Goal: Entertainment & Leisure: Consume media (video, audio)

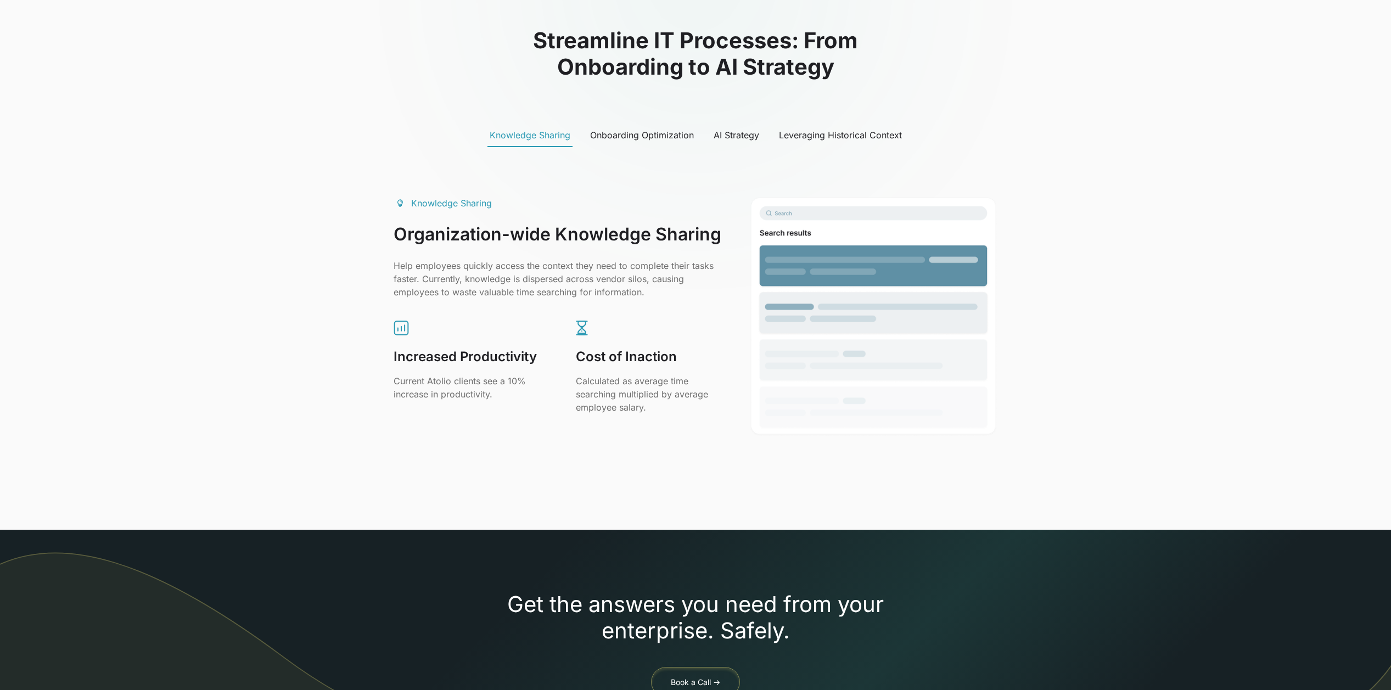
scroll to position [509, 0]
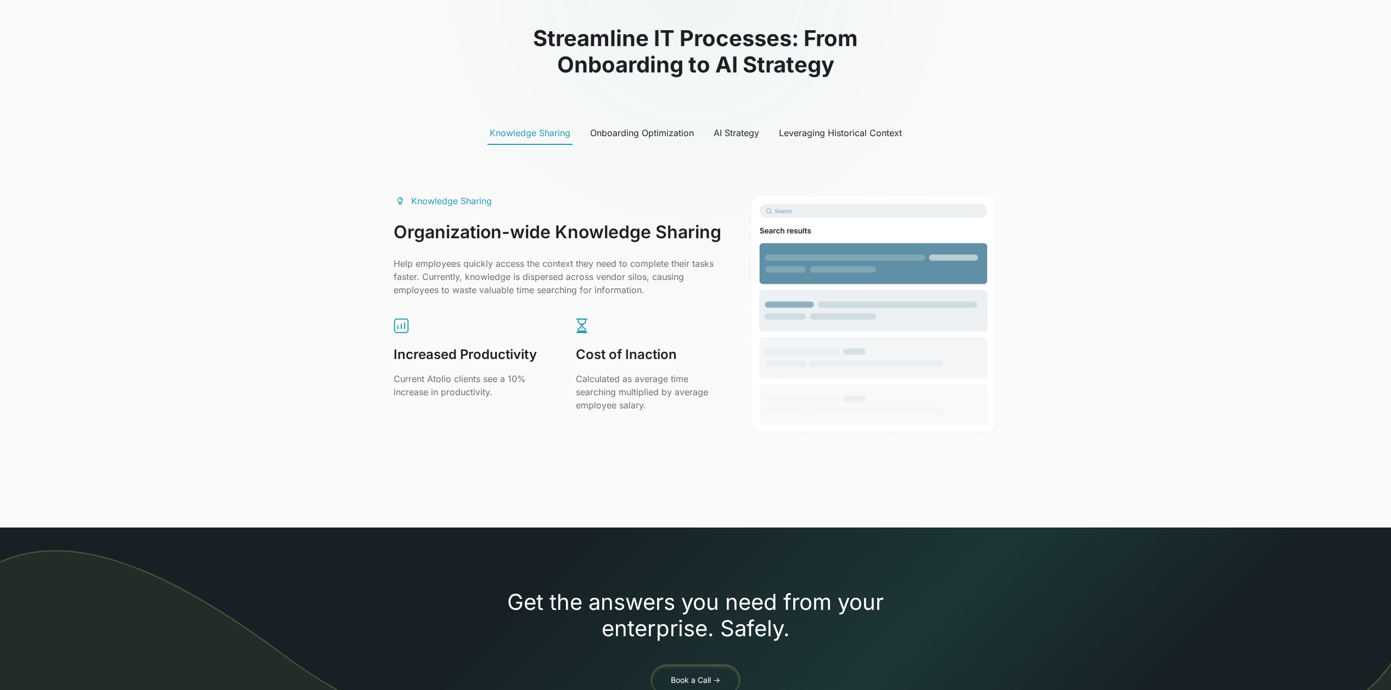
click at [627, 132] on div "Onboarding Optimization" at bounding box center [642, 132] width 104 height 13
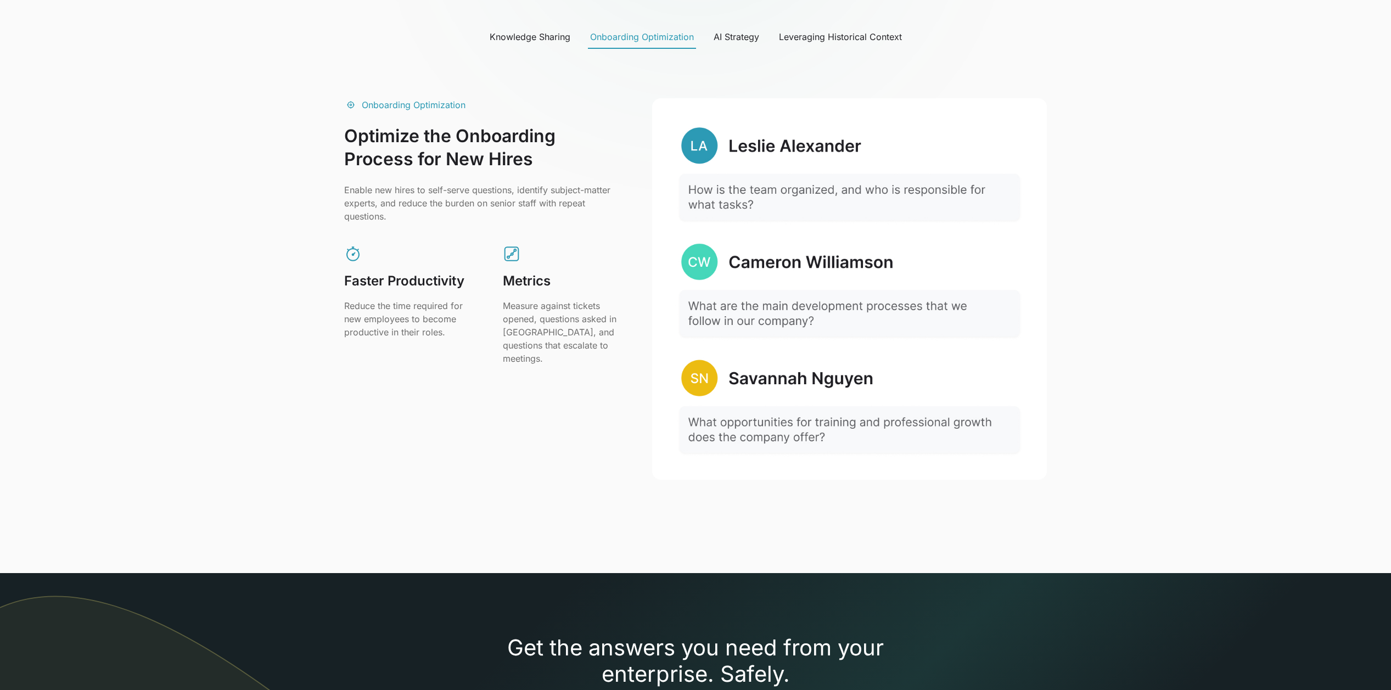
scroll to position [577, 0]
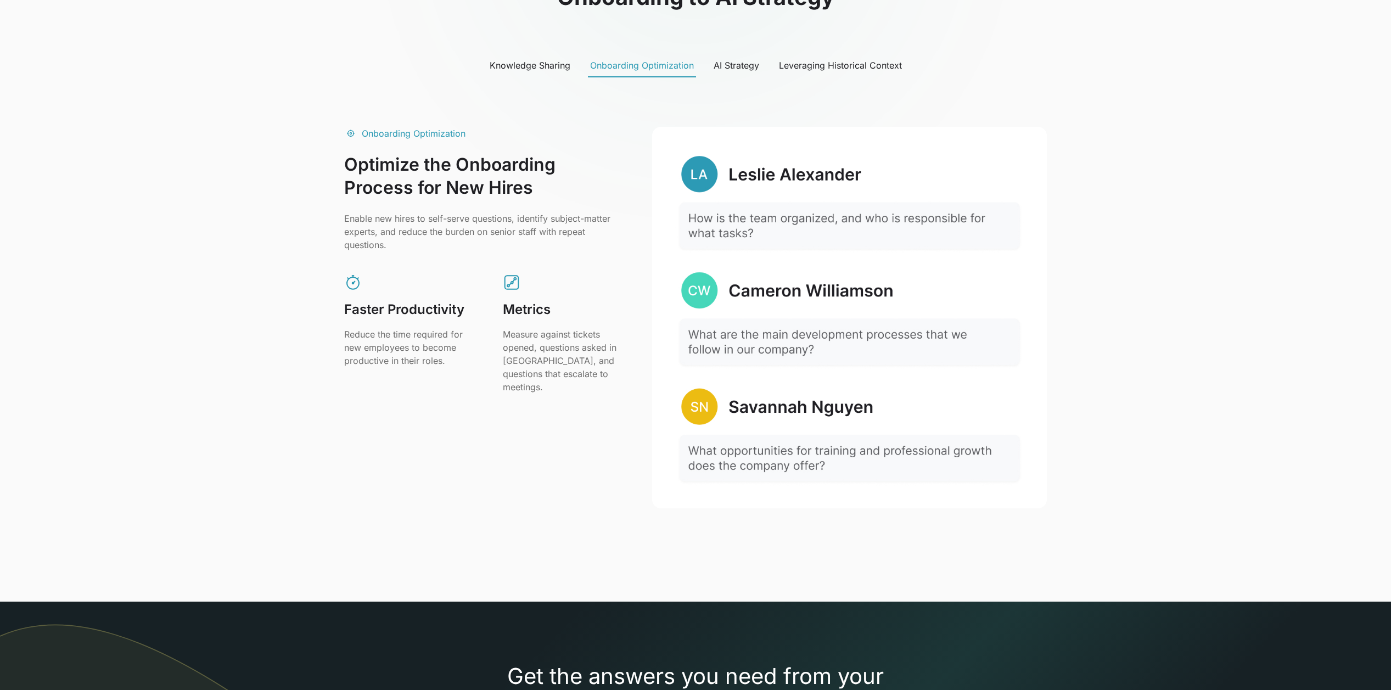
click at [740, 65] on div "AI Strategy" at bounding box center [736, 65] width 46 height 13
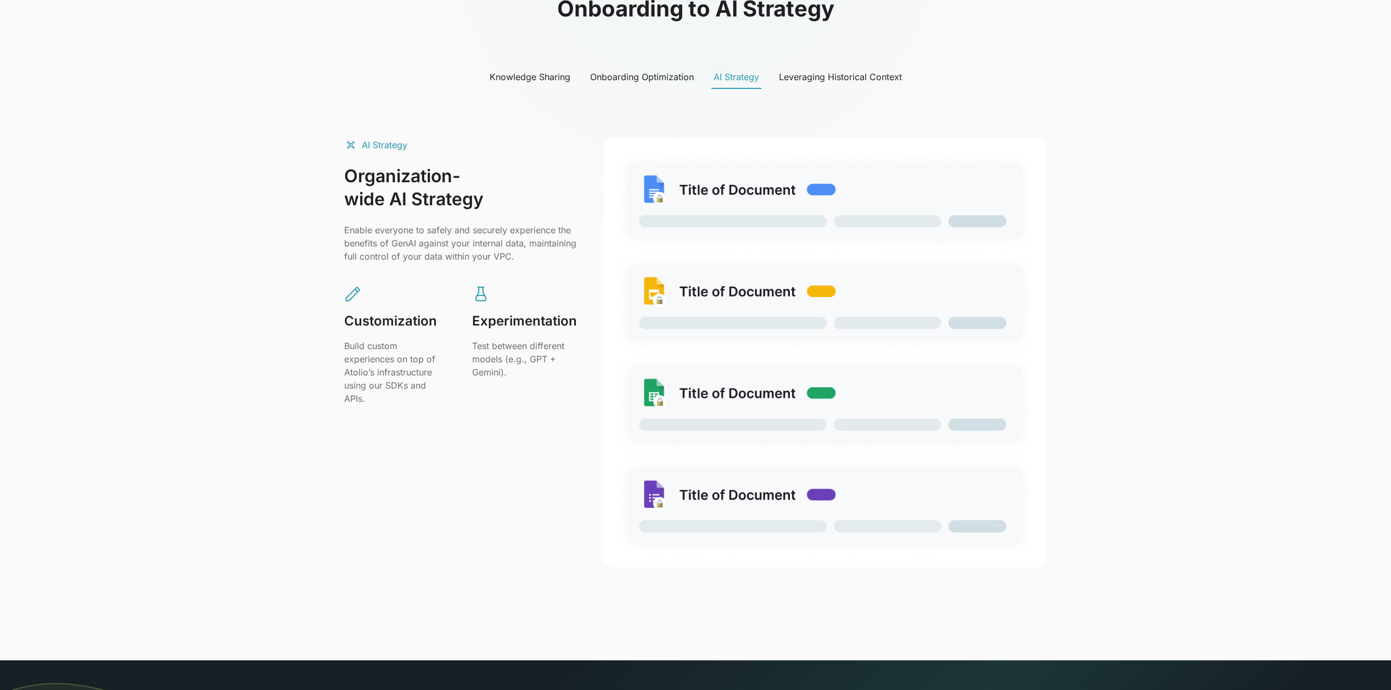
scroll to position [499, 0]
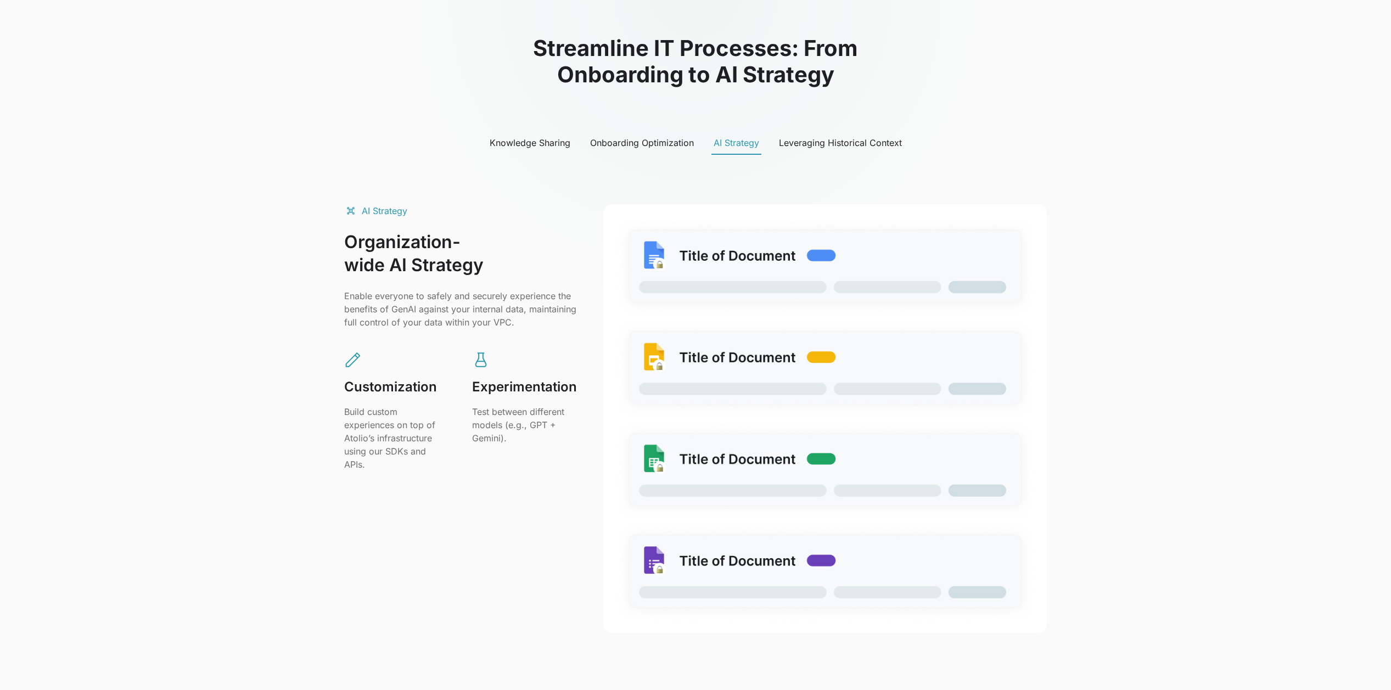
click at [871, 144] on div "Leveraging Historical Context" at bounding box center [840, 142] width 123 height 13
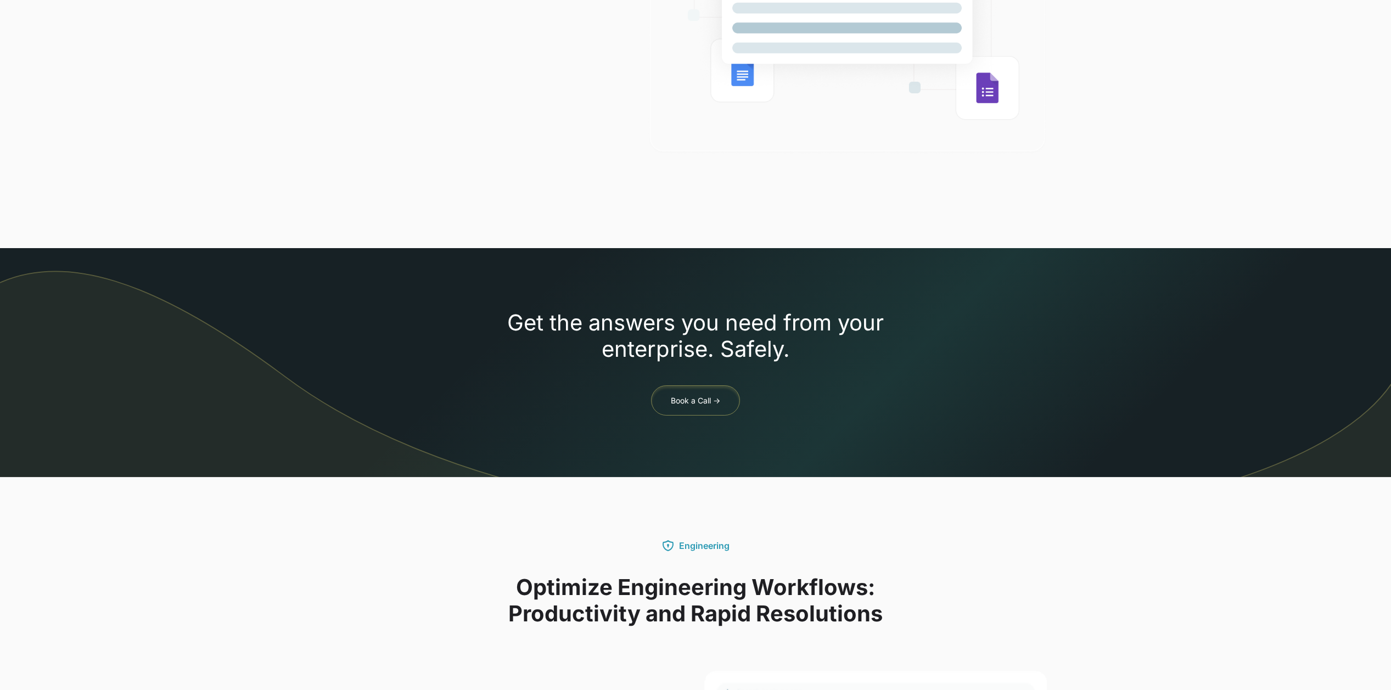
scroll to position [578, 0]
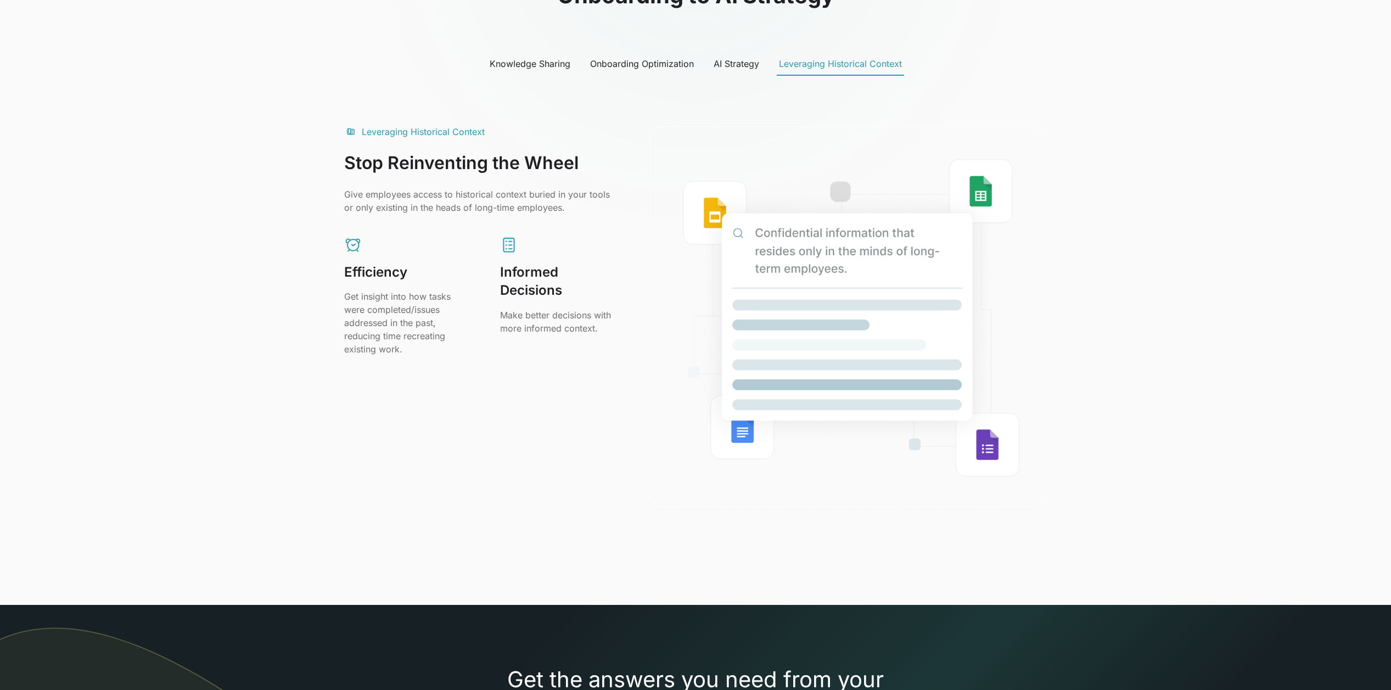
click at [535, 61] on div "Knowledge Sharing" at bounding box center [530, 63] width 81 height 13
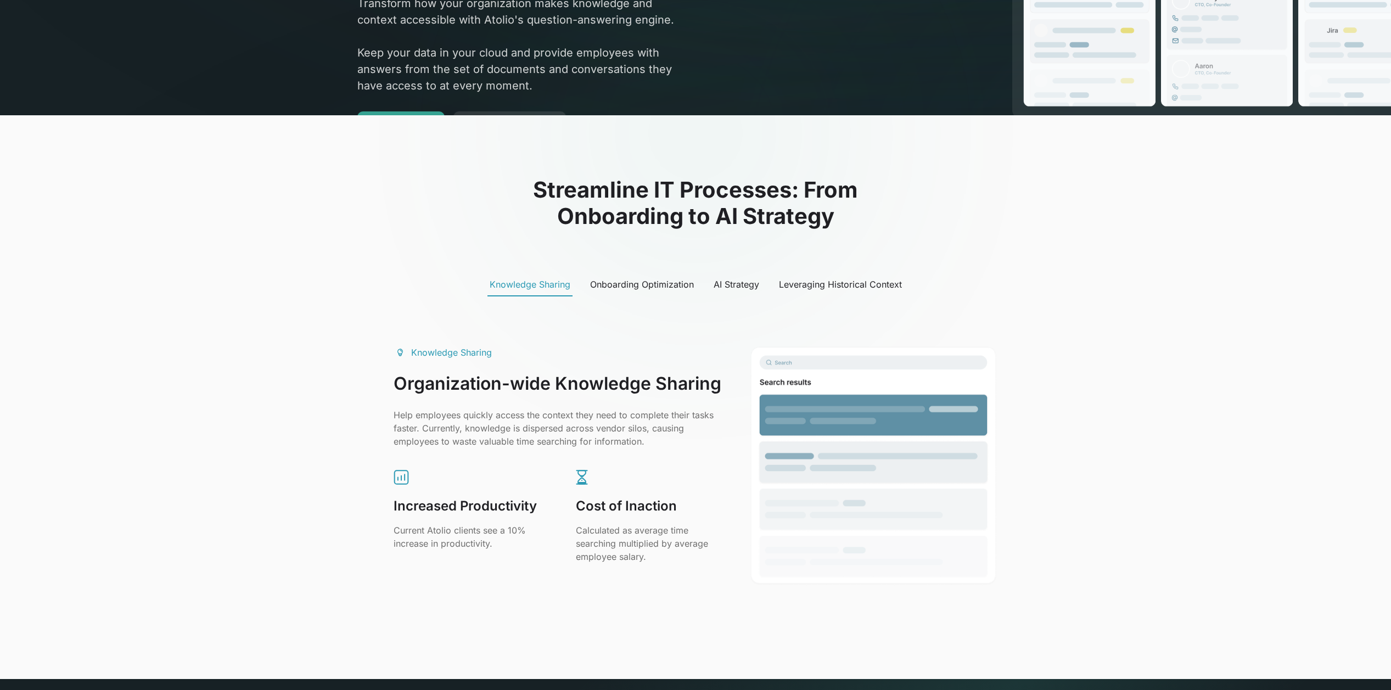
scroll to position [0, 0]
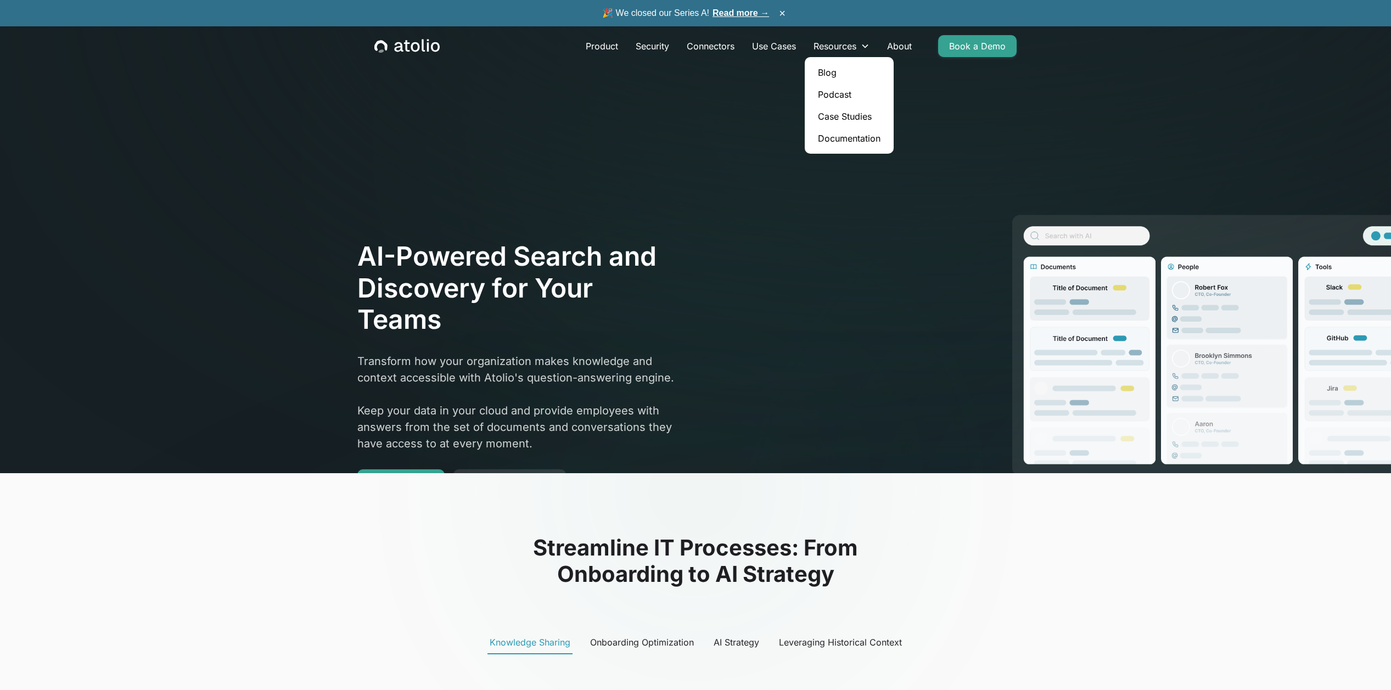
click at [846, 77] on link "Blog" at bounding box center [849, 72] width 80 height 22
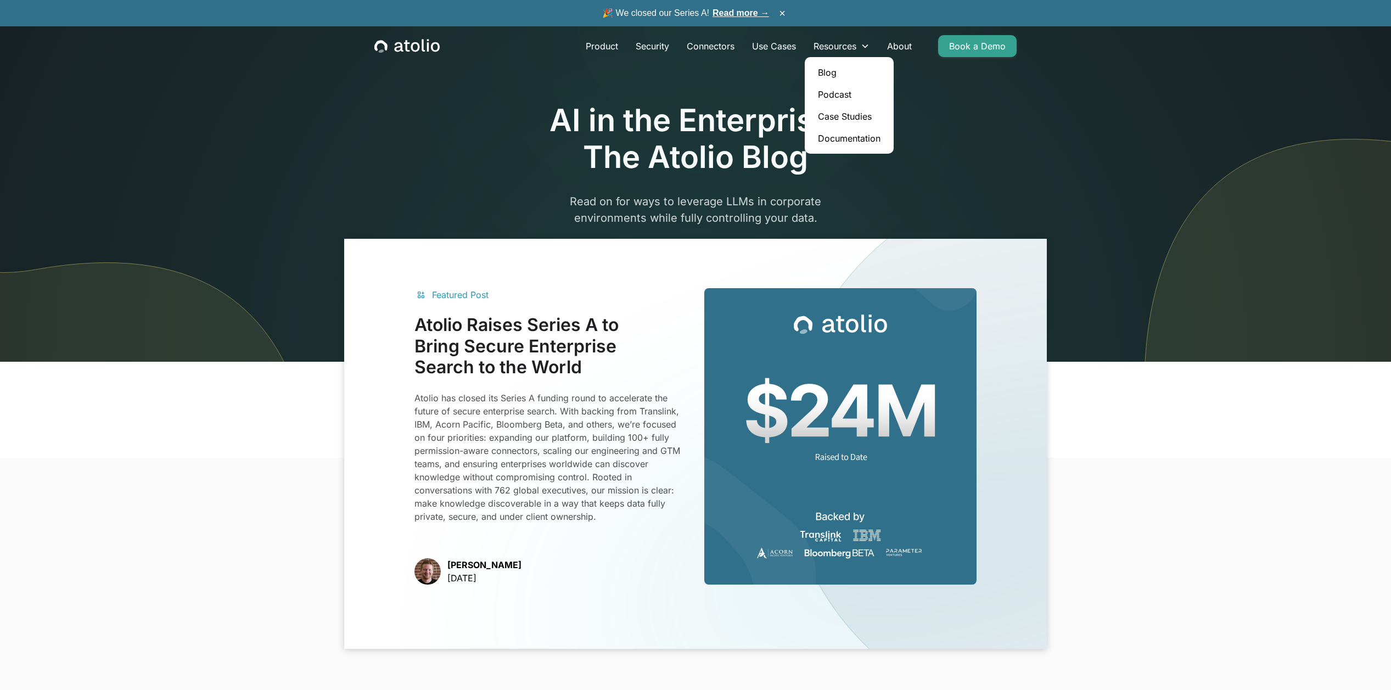
click at [847, 94] on link "Podcast" at bounding box center [849, 94] width 80 height 22
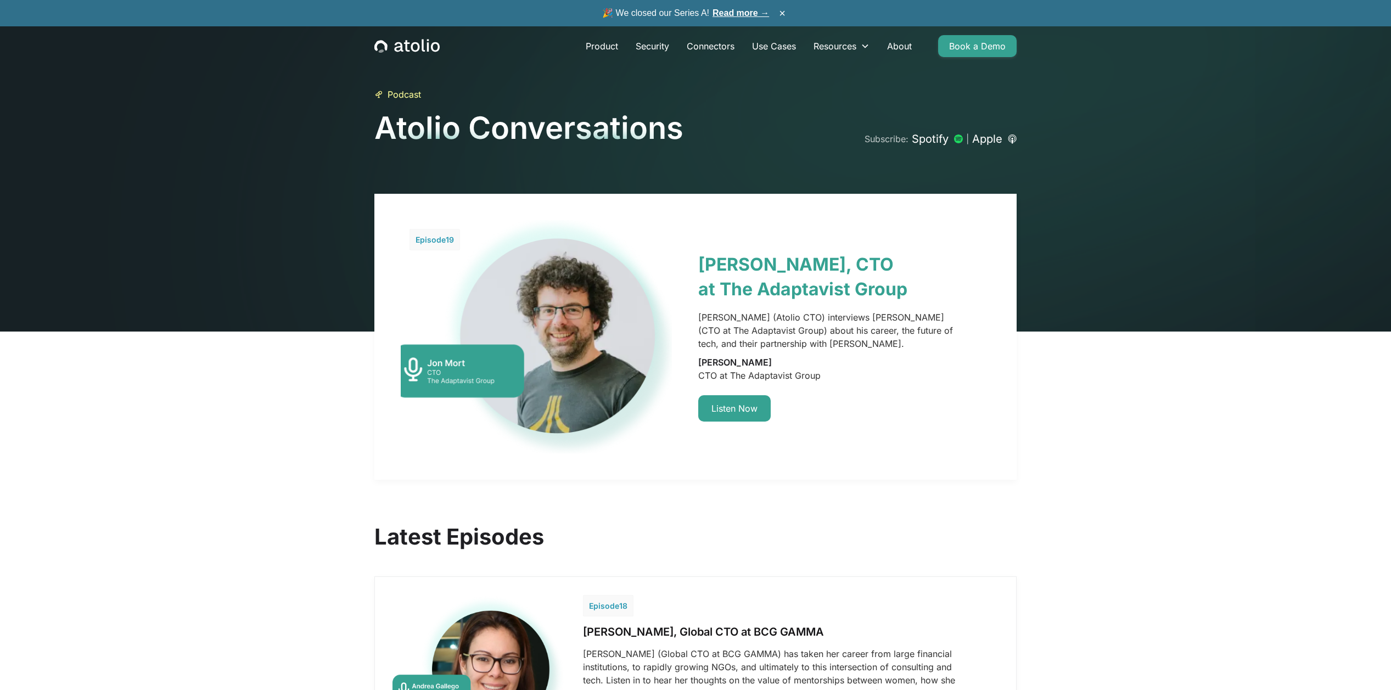
click at [737, 413] on link at bounding box center [695, 337] width 642 height 286
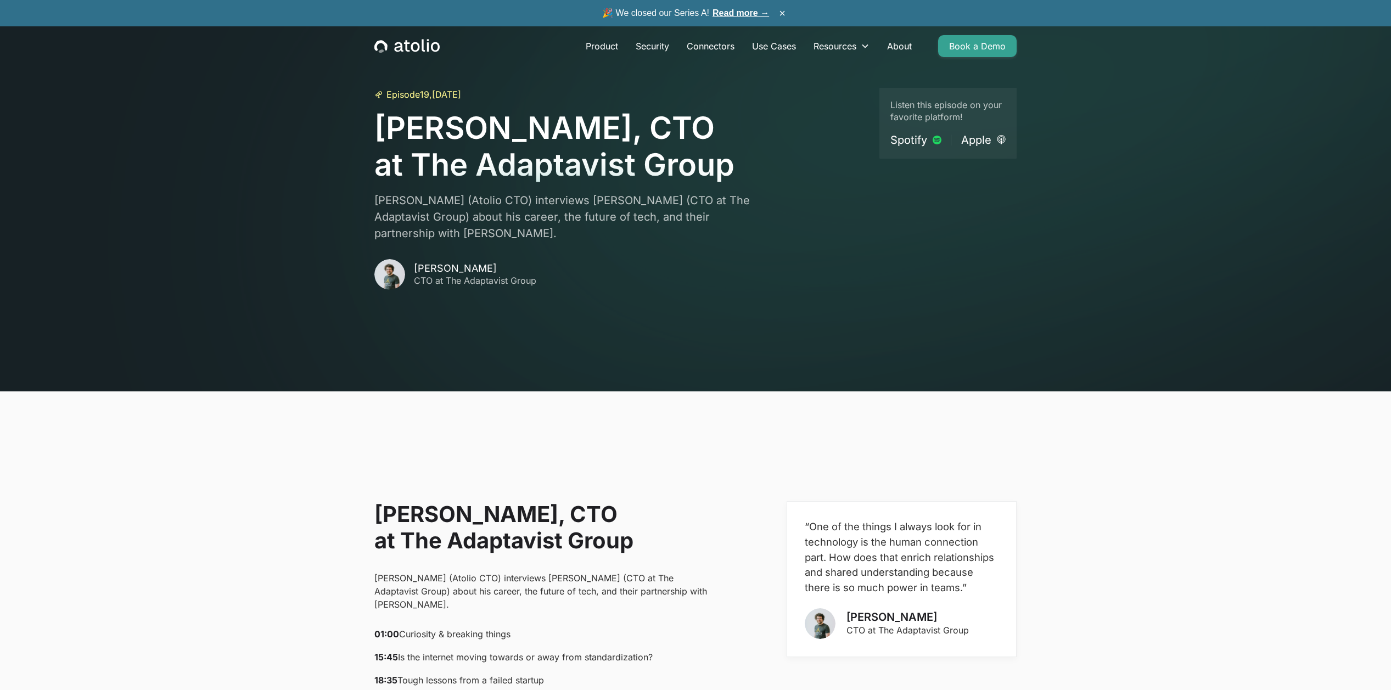
click at [1087, 207] on section "Episode 19 , April 26, 2024 Jon Mort, CTO at The Adaptavist Group Gareth Watts …" at bounding box center [695, 195] width 1391 height 391
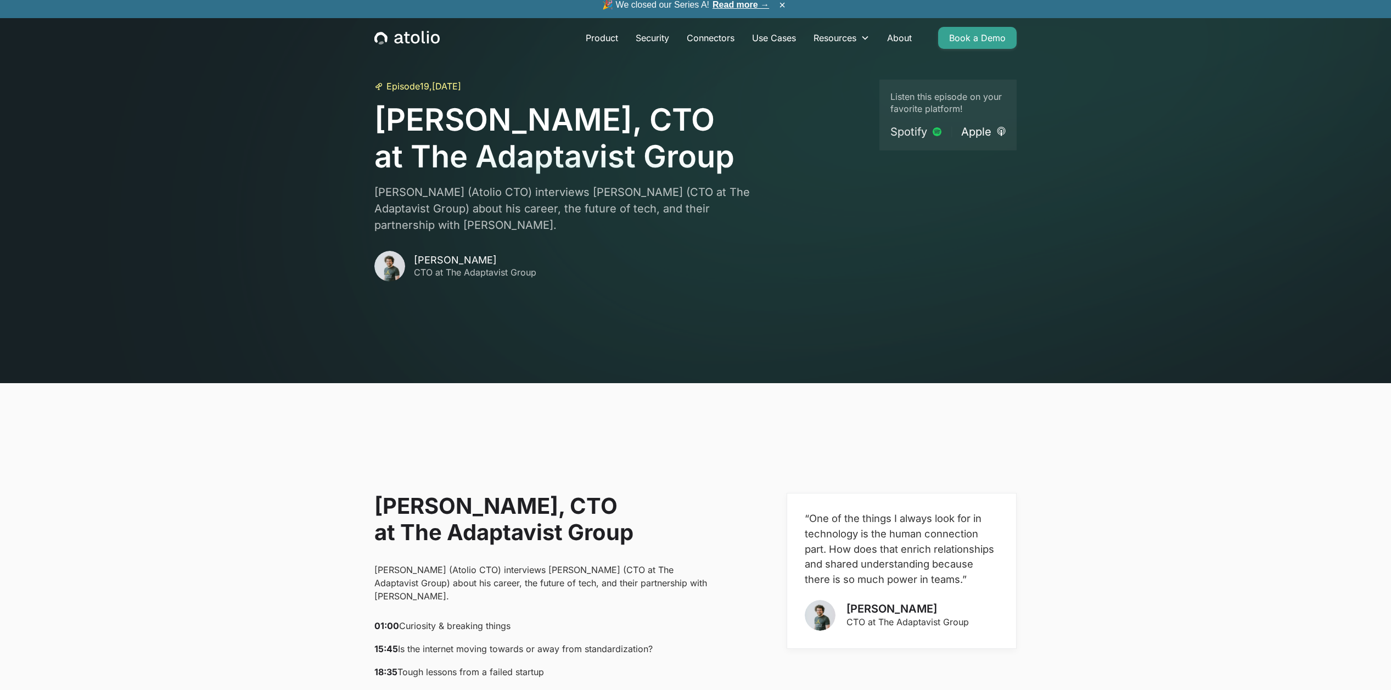
click at [931, 131] on link "Spotify" at bounding box center [915, 131] width 51 height 15
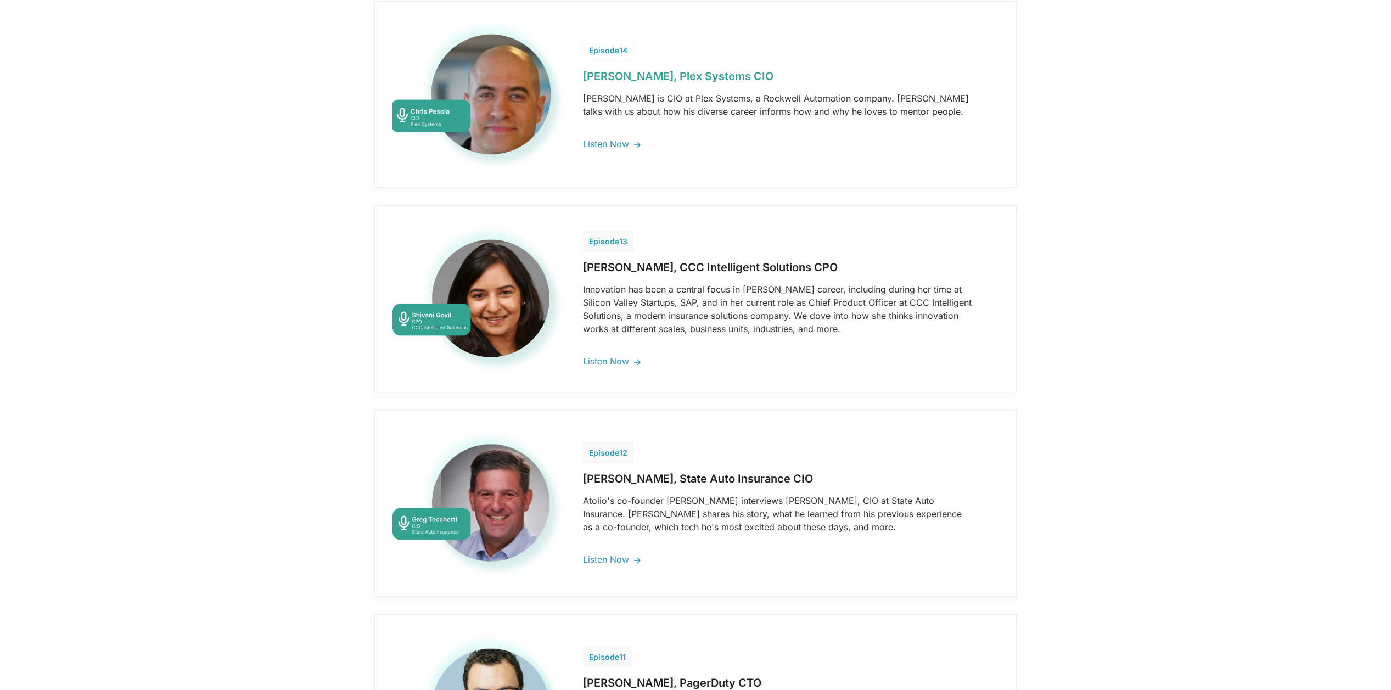
scroll to position [1651, 0]
